Goal: Find contact information: Find contact information

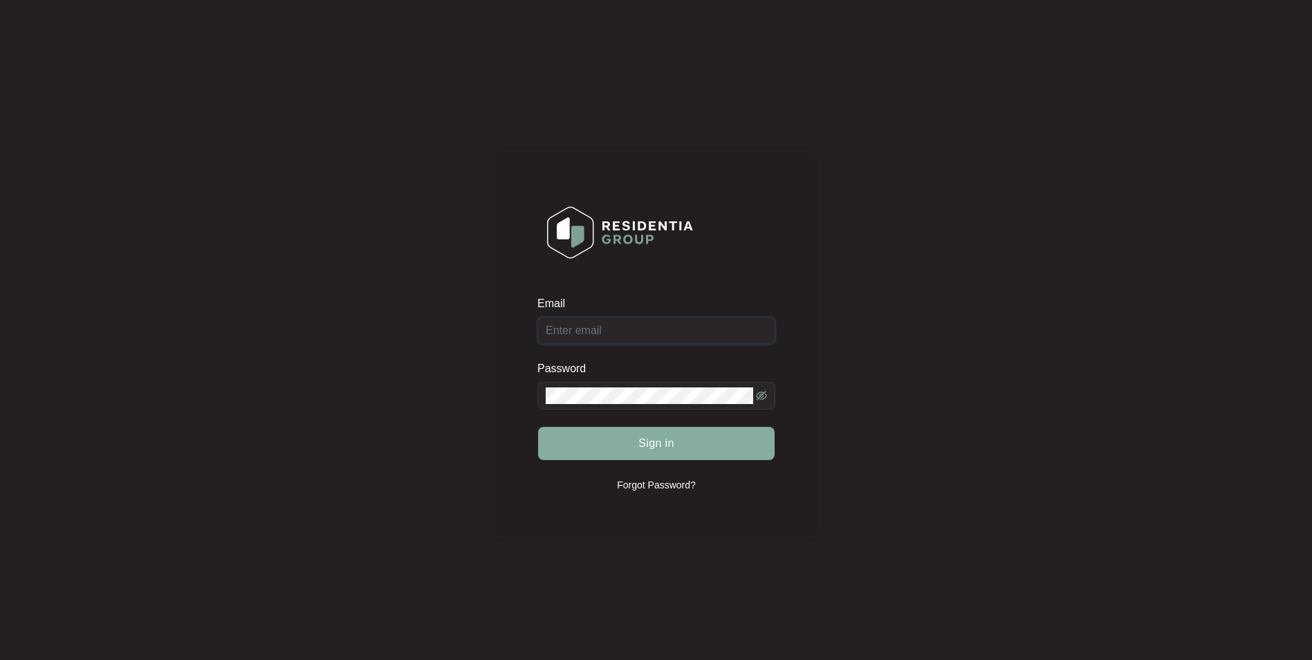
type input "[EMAIL_ADDRESS][DOMAIN_NAME]"
click at [633, 435] on button "Sign in" at bounding box center [656, 443] width 237 height 33
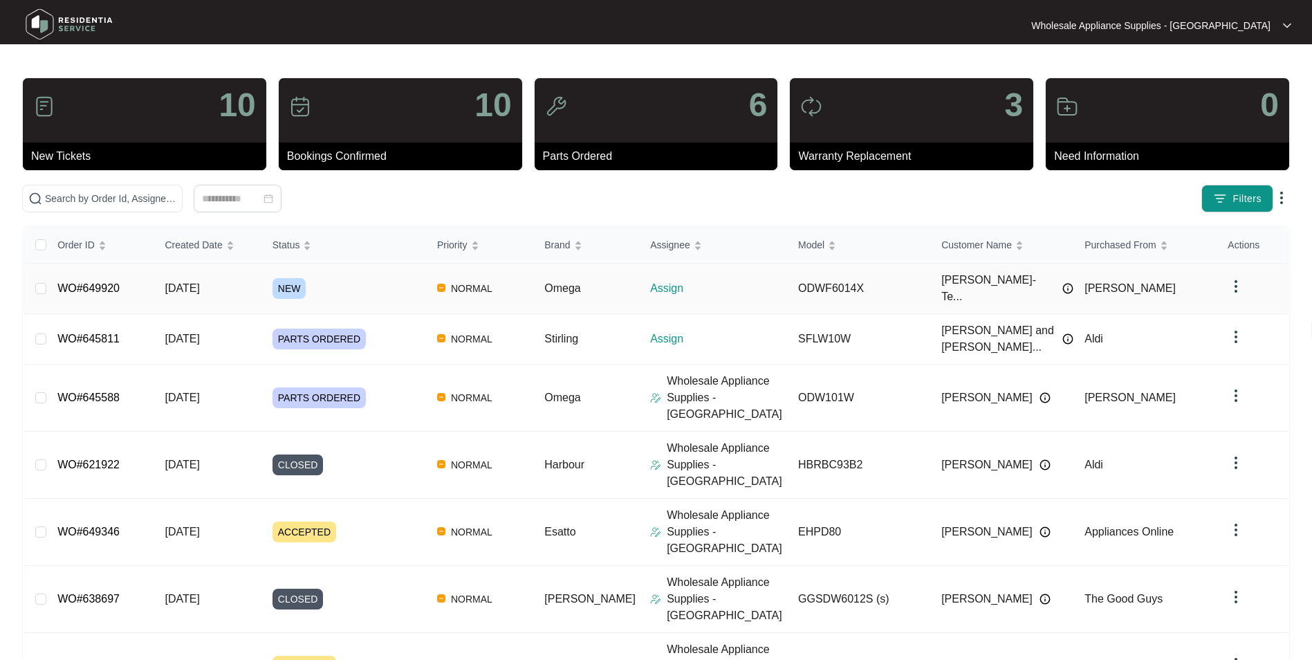
click at [199, 284] on span "[DATE]" at bounding box center [182, 288] width 35 height 12
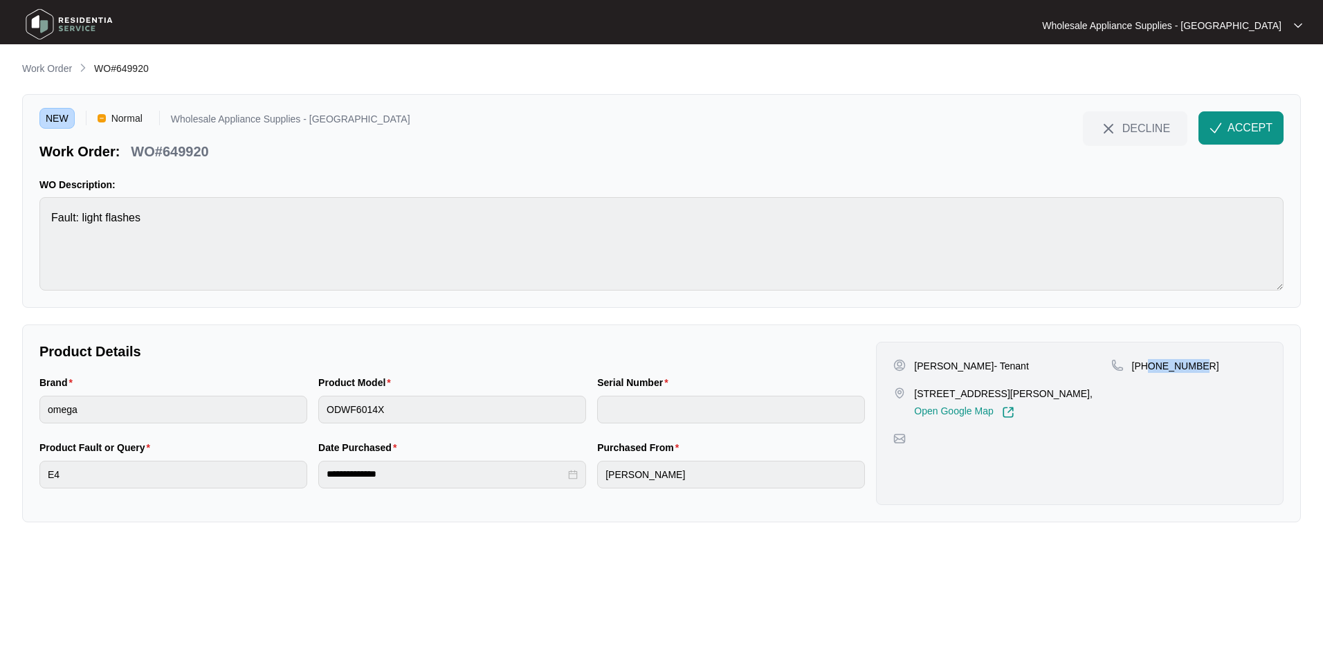
drag, startPoint x: 1196, startPoint y: 366, endPoint x: 1150, endPoint y: 371, distance: 46.0
click at [1150, 371] on p "[PHONE_NUMBER]" at bounding box center [1175, 366] width 87 height 14
